Goal: Task Accomplishment & Management: Manage account settings

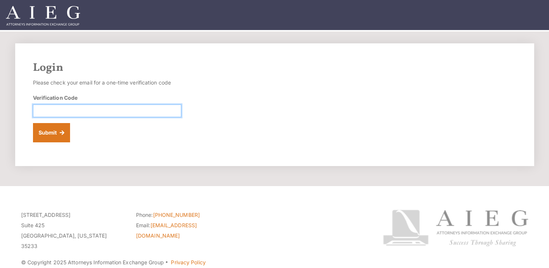
click at [88, 108] on input "Verification Code" at bounding box center [107, 110] width 148 height 13
type input "358966"
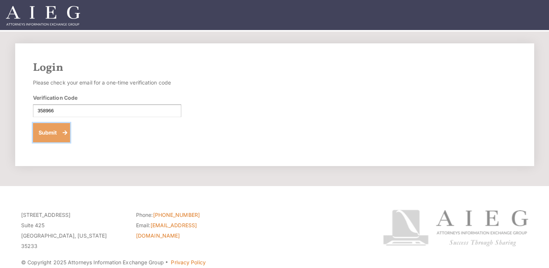
click at [60, 135] on button "Submit" at bounding box center [51, 132] width 37 height 19
click at [61, 102] on div "Verification Code" at bounding box center [107, 105] width 148 height 23
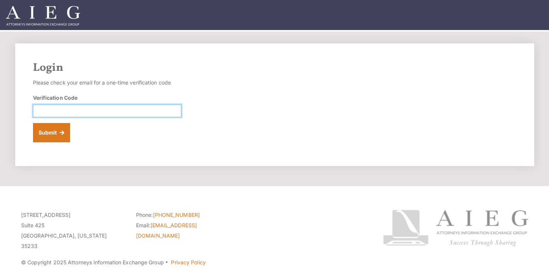
click at [62, 105] on input "Verification Code" at bounding box center [107, 110] width 148 height 13
type input "986450"
click at [33, 123] on button "Submit" at bounding box center [51, 132] width 37 height 19
